Goal: Task Accomplishment & Management: Use online tool/utility

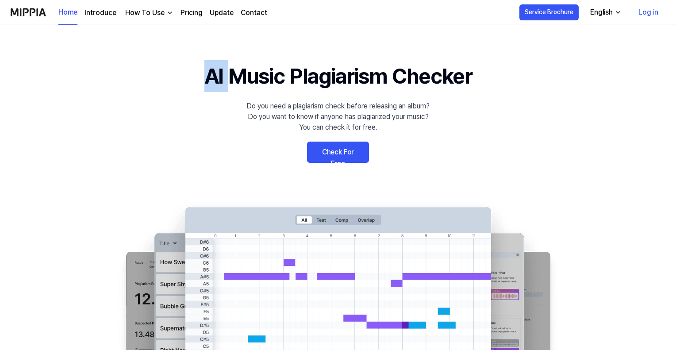
click at [328, 154] on link "Check For Free" at bounding box center [338, 152] width 62 height 21
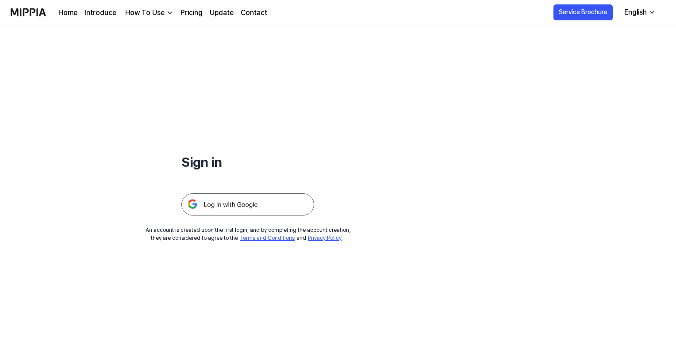
click at [245, 201] on img at bounding box center [247, 204] width 133 height 22
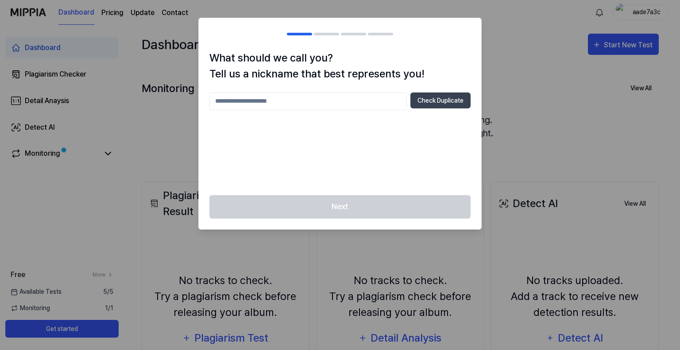
click at [285, 99] on input "text" at bounding box center [307, 101] width 197 height 18
click at [338, 151] on div "**** Check Duplicate" at bounding box center [339, 138] width 261 height 92
click at [231, 100] on input "****" at bounding box center [307, 101] width 197 height 18
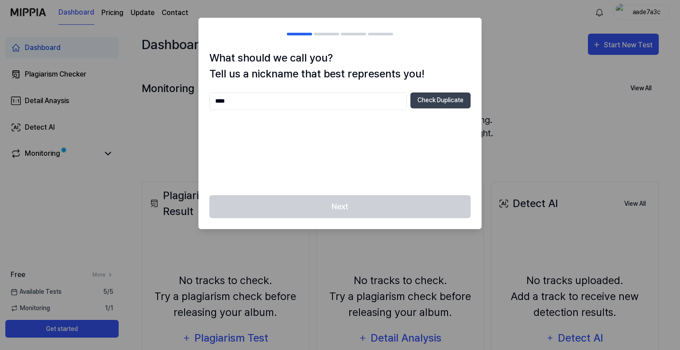
click at [231, 100] on input "****" at bounding box center [307, 101] width 197 height 18
type input "*"
click at [231, 100] on input "*" at bounding box center [307, 101] width 197 height 18
type input "*"
type input "*******"
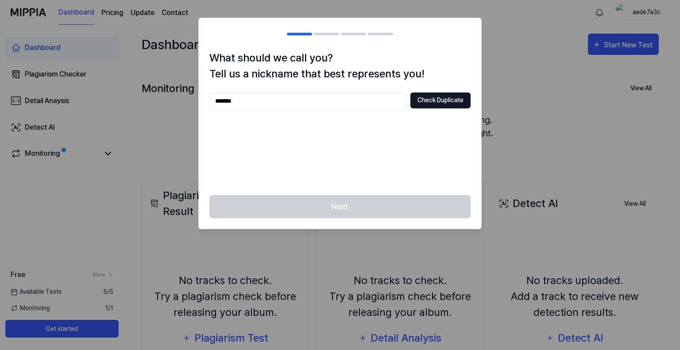
click at [425, 99] on button "Check Duplicate" at bounding box center [440, 100] width 60 height 16
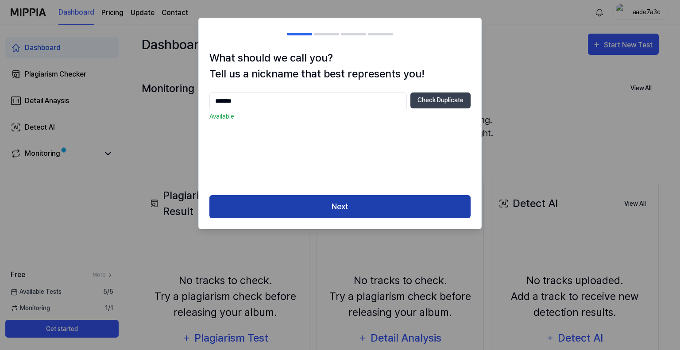
click at [343, 204] on button "Next" at bounding box center [339, 206] width 261 height 23
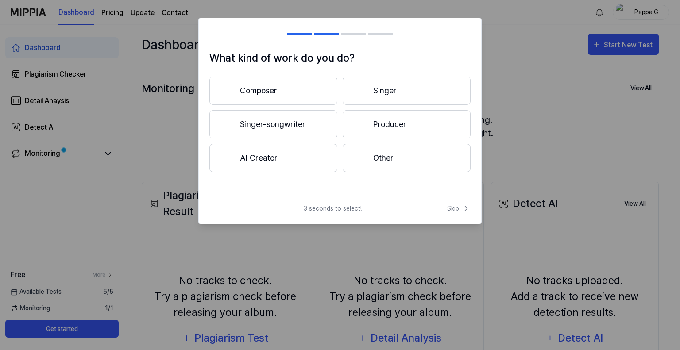
click at [393, 161] on button "Other" at bounding box center [406, 158] width 128 height 28
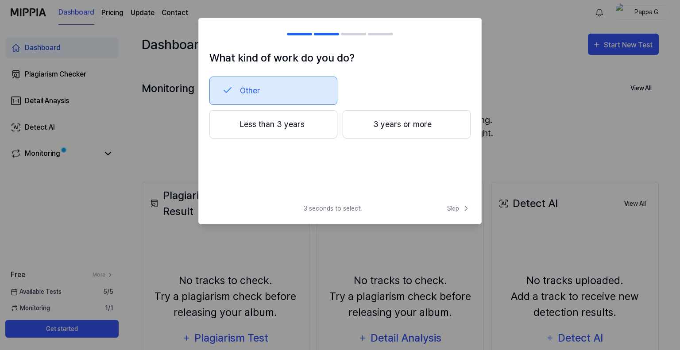
click at [291, 127] on button "Less than 3 years" at bounding box center [273, 124] width 128 height 28
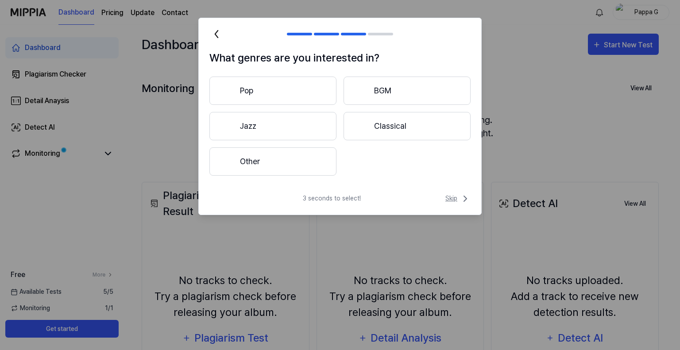
click at [456, 198] on span "Skip" at bounding box center [457, 198] width 25 height 11
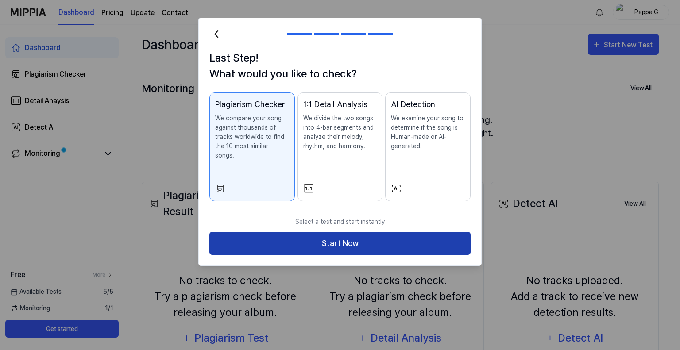
click at [362, 233] on button "Start Now" at bounding box center [339, 243] width 261 height 23
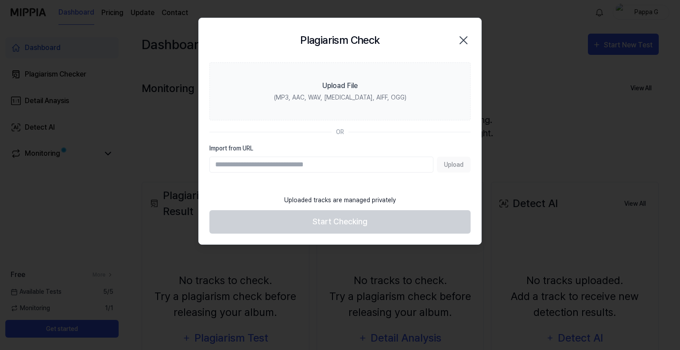
click at [333, 166] on input "Import from URL" at bounding box center [321, 165] width 224 height 16
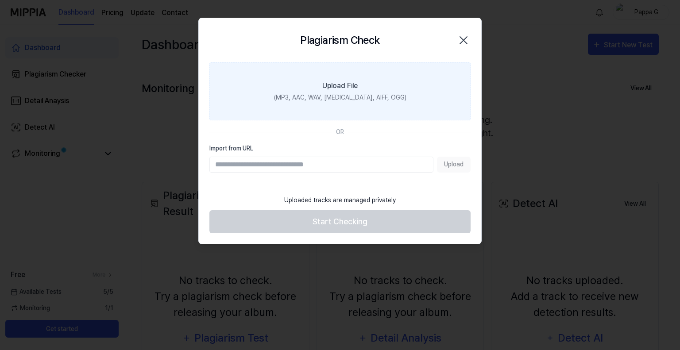
click at [239, 88] on label "Upload File (MP3, AAC, WAV, [MEDICAL_DATA], AIFF, OGG)" at bounding box center [339, 91] width 261 height 58
click at [0, 0] on input "Upload File (MP3, AAC, WAV, [MEDICAL_DATA], AIFF, OGG)" at bounding box center [0, 0] width 0 height 0
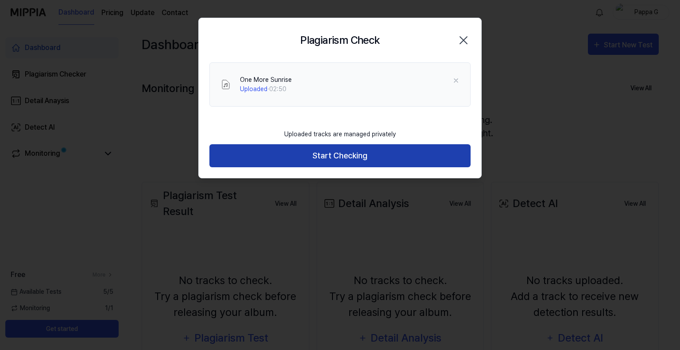
click at [345, 158] on button "Start Checking" at bounding box center [339, 155] width 261 height 23
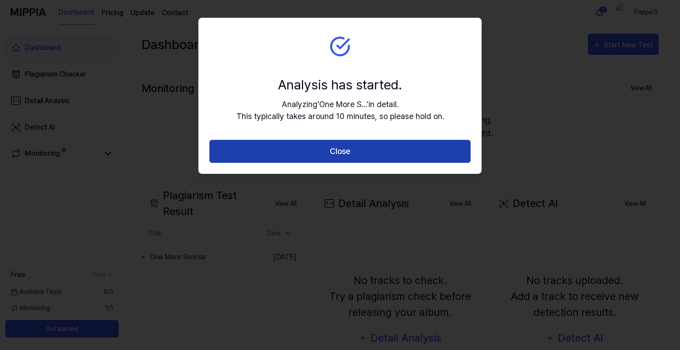
click at [356, 155] on button "Close" at bounding box center [339, 151] width 261 height 23
